Goal: Find specific page/section: Find specific page/section

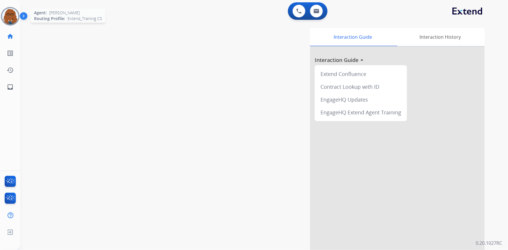
click at [12, 13] on img at bounding box center [10, 16] width 16 height 16
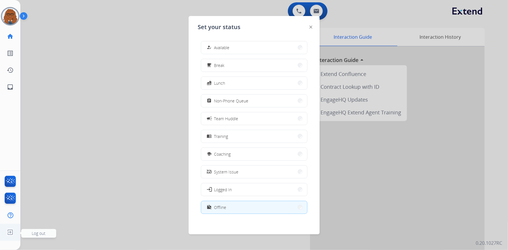
click at [9, 229] on img at bounding box center [10, 232] width 10 height 11
